Goal: Navigation & Orientation: Find specific page/section

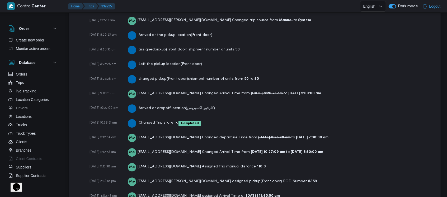
scroll to position [870, 0]
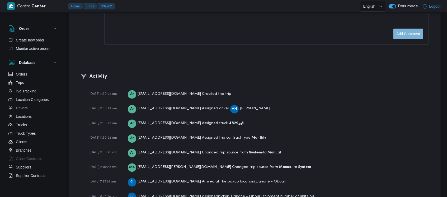
scroll to position [790, 0]
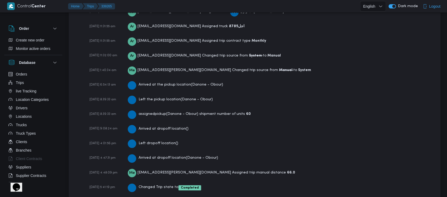
scroll to position [790, 0]
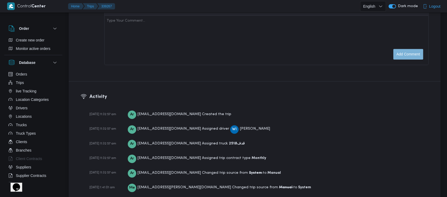
scroll to position [805, 0]
